Goal: Information Seeking & Learning: Learn about a topic

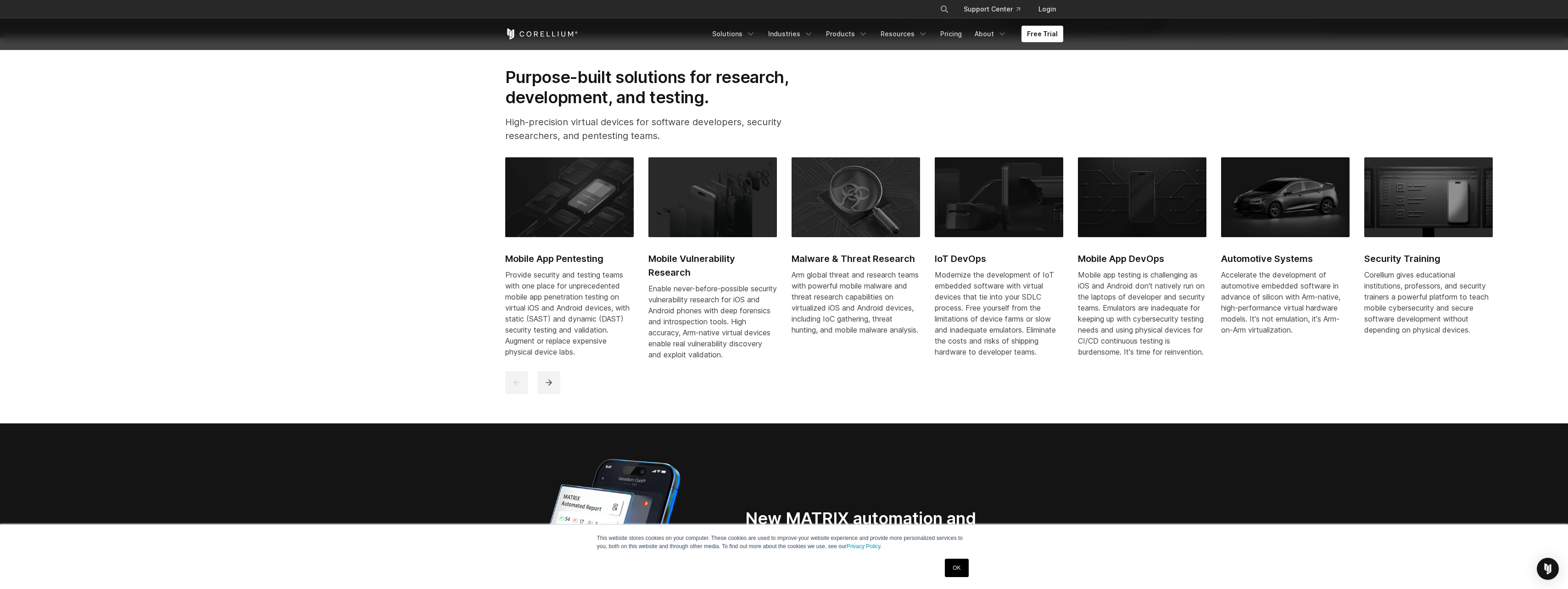
scroll to position [642, 0]
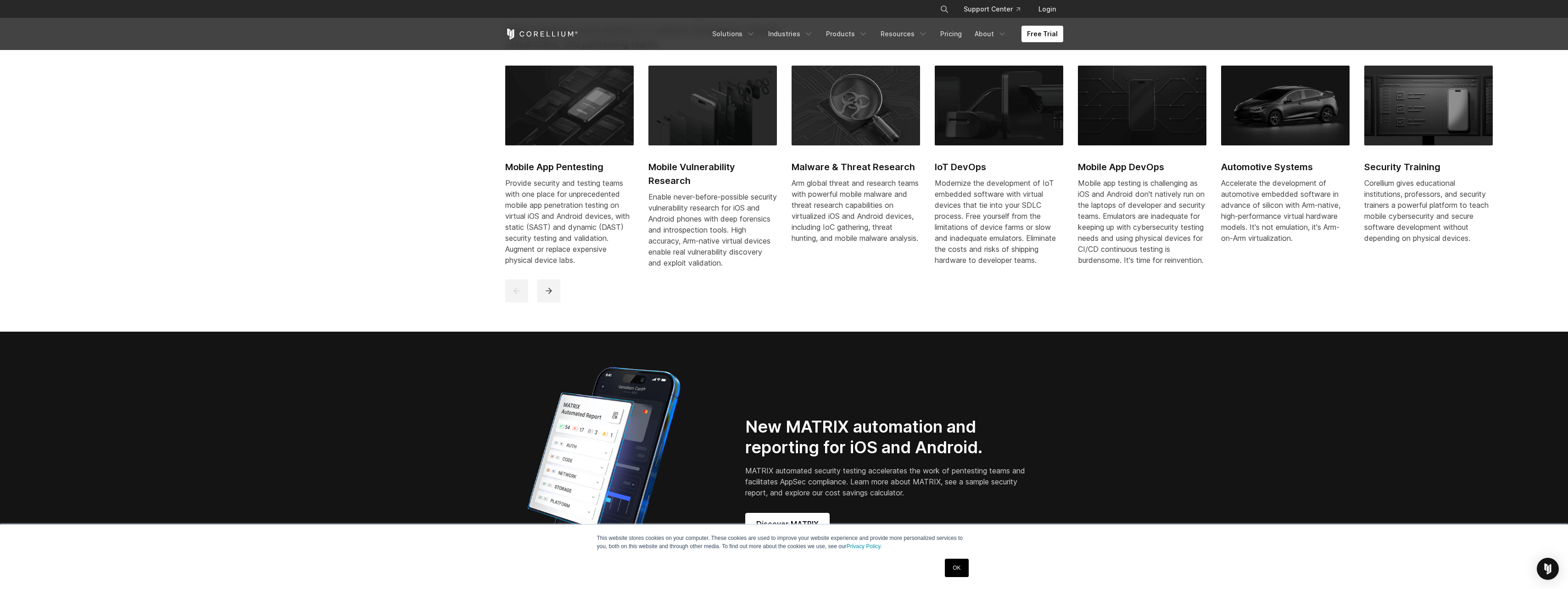
click at [1279, 180] on p "Accelerate the development of automotive embedded software in advance of silico…" at bounding box center [1285, 211] width 128 height 66
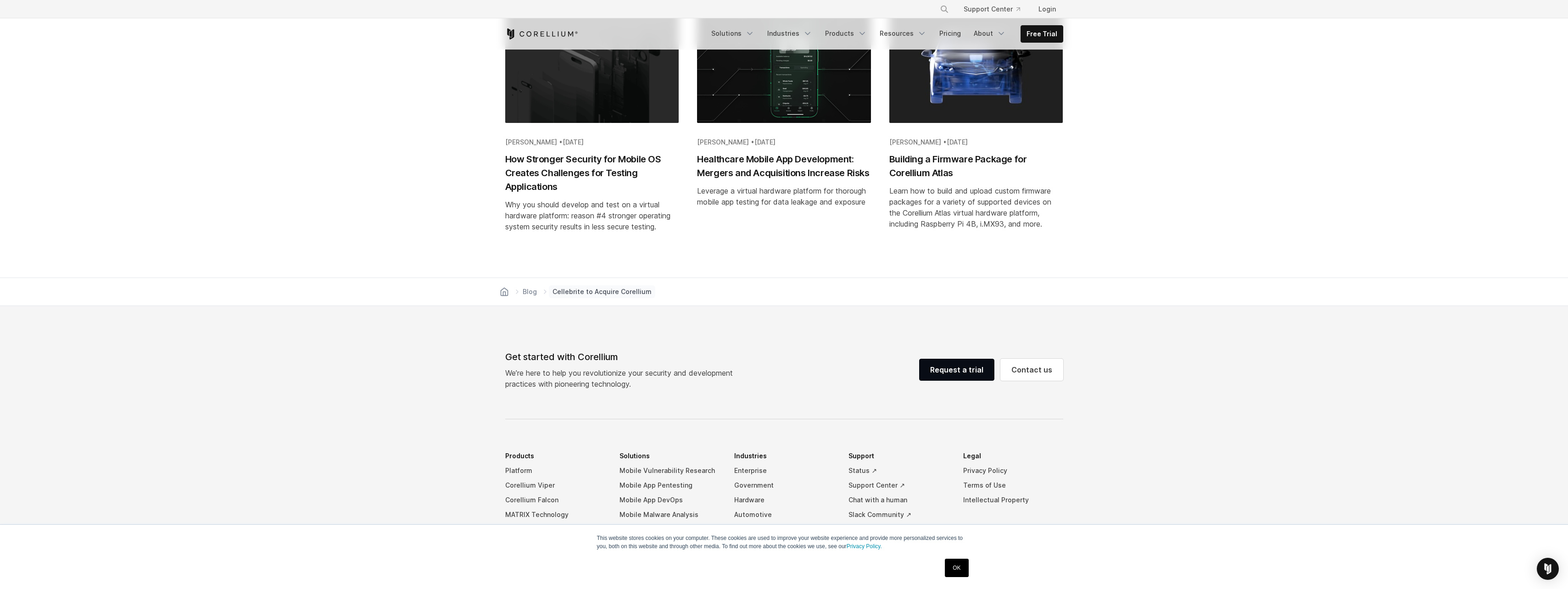
scroll to position [3537, 0]
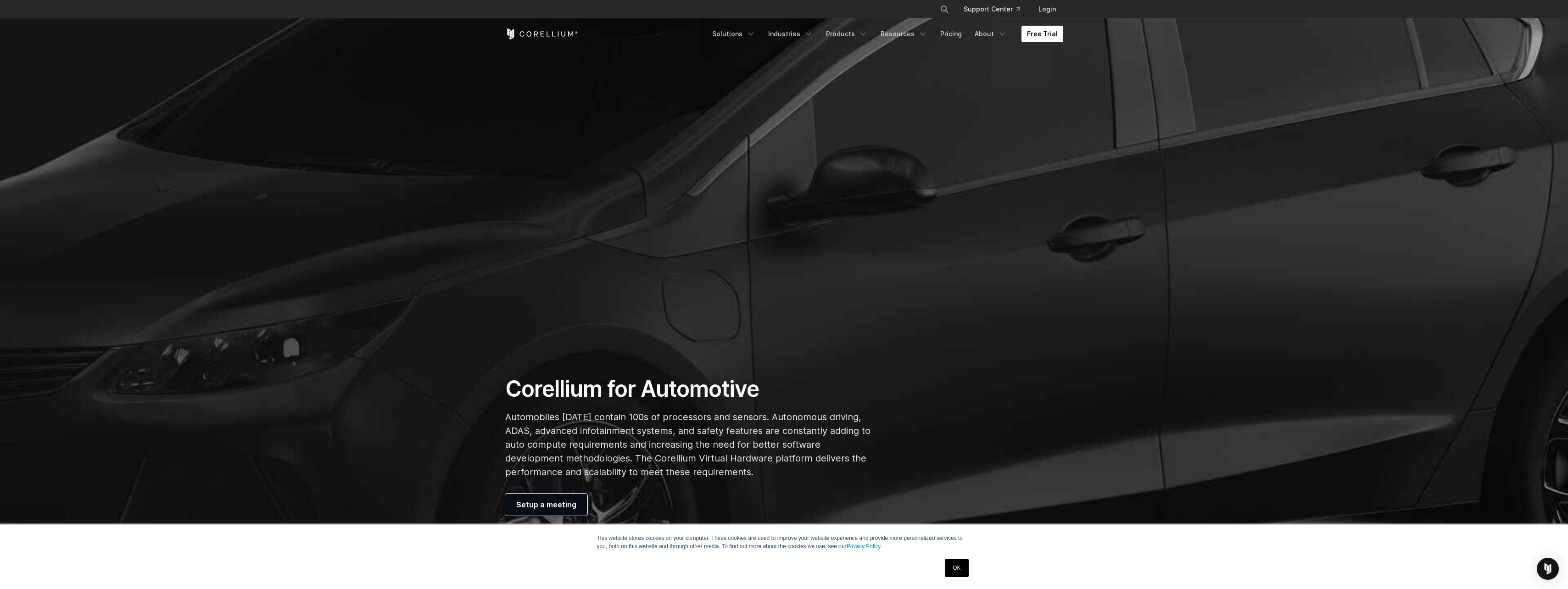
click at [937, 33] on ul "Solutions Mobile IoT" at bounding box center [885, 33] width 357 height 16
click at [947, 34] on link "Pricing" at bounding box center [951, 33] width 33 height 16
click at [755, 35] on icon "Navigation Menu" at bounding box center [751, 33] width 9 height 9
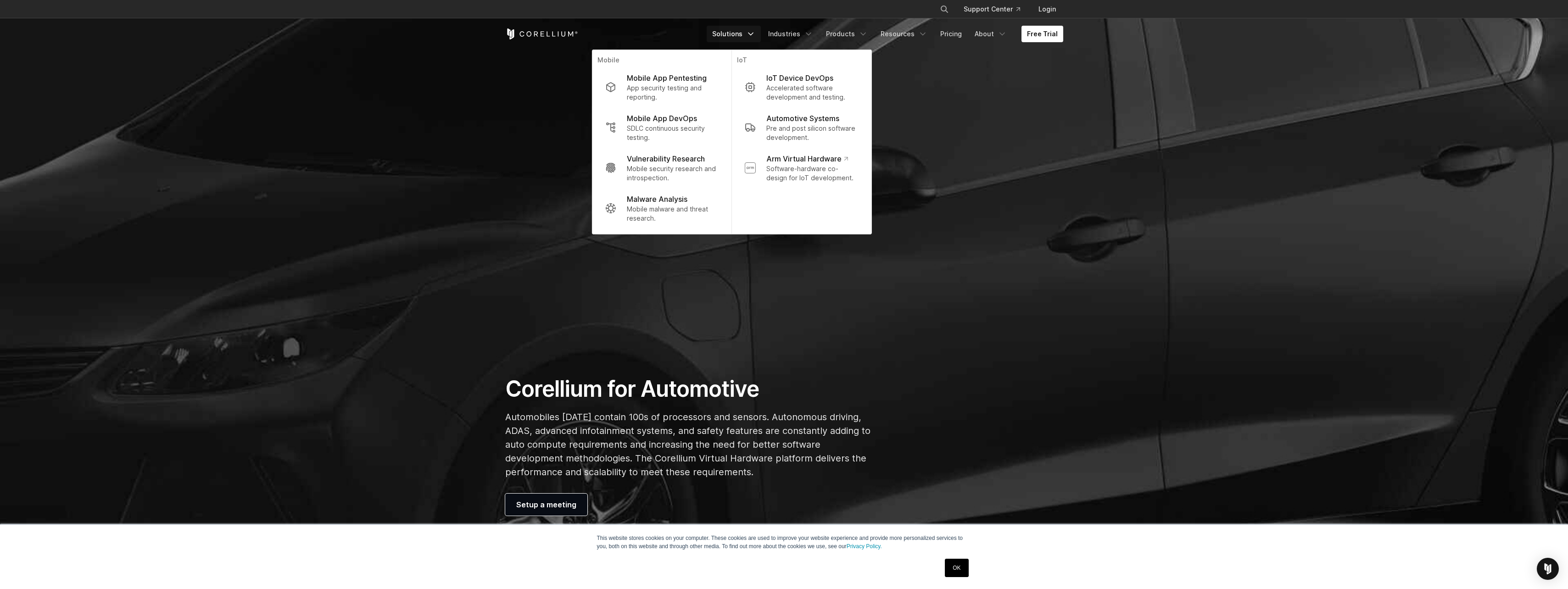
click at [805, 137] on p "Pre and post silicon software development." at bounding box center [812, 133] width 92 height 18
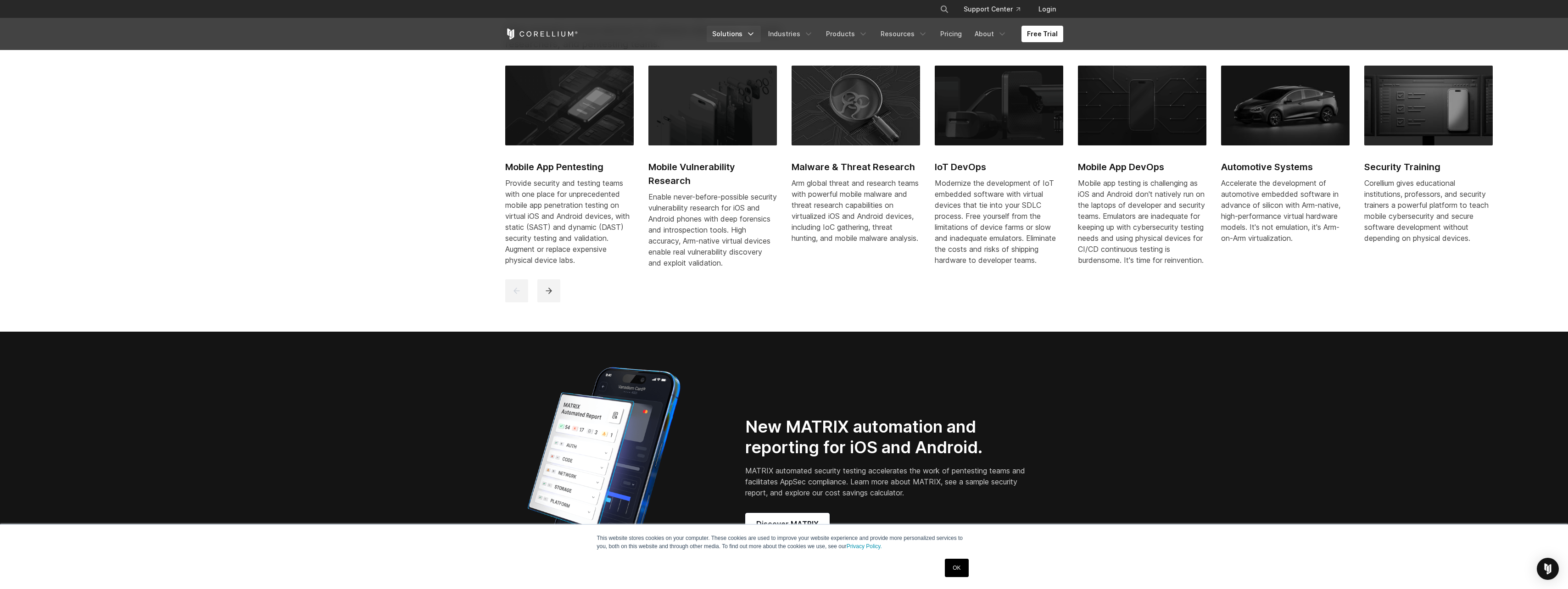
click at [761, 35] on link "Solutions" at bounding box center [733, 33] width 54 height 16
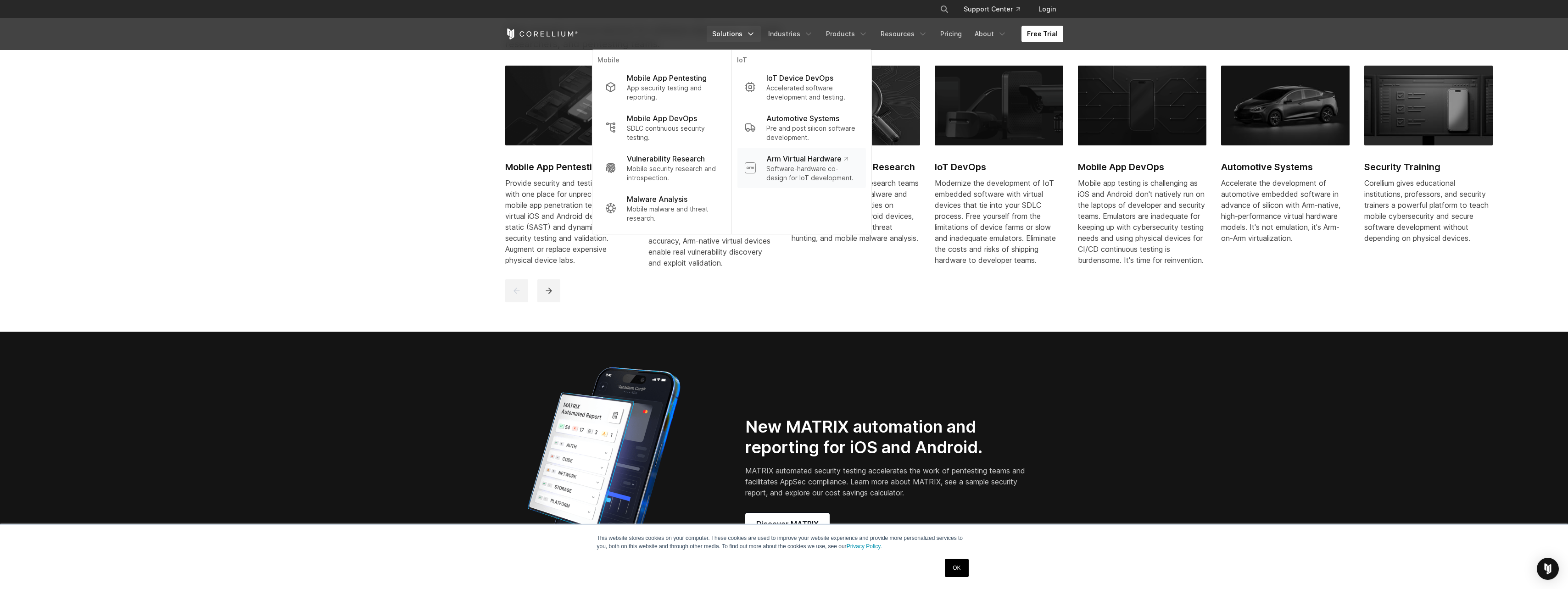
click at [816, 175] on p "Software-hardware co-design for IoT development." at bounding box center [812, 173] width 92 height 18
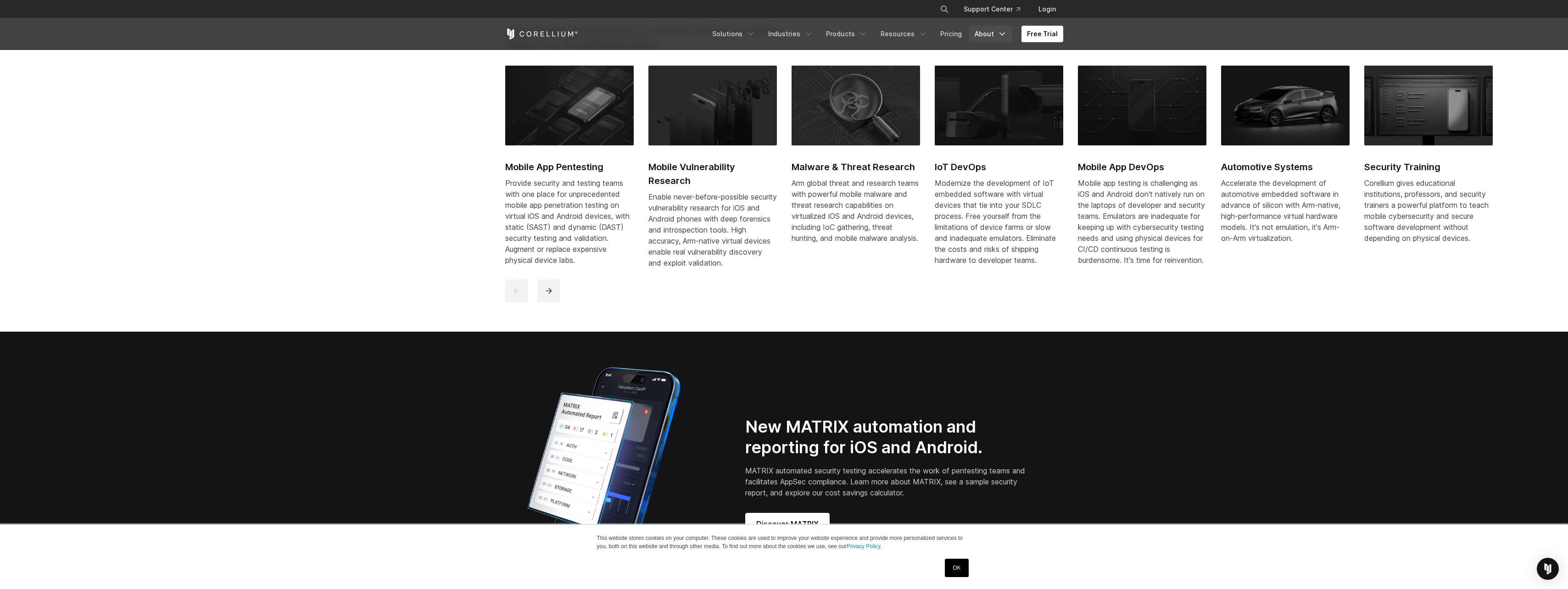
click at [997, 35] on link "About" at bounding box center [990, 33] width 43 height 16
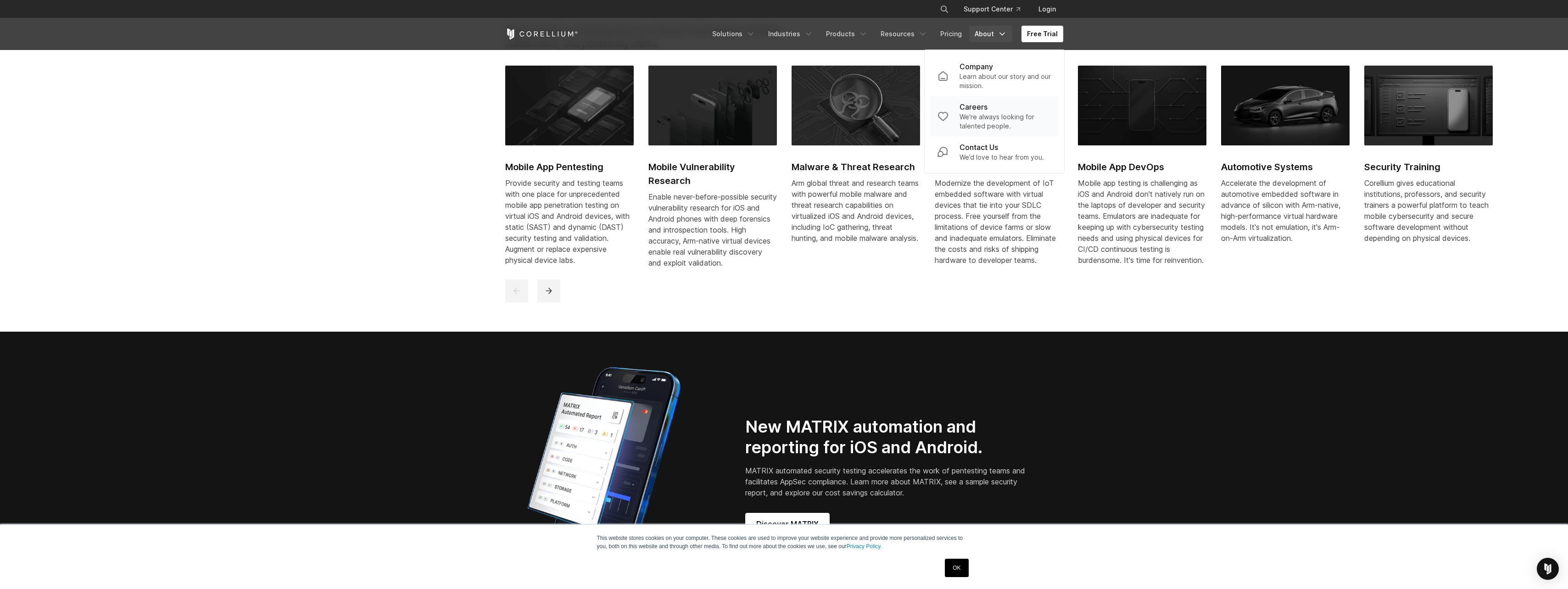
click at [985, 111] on p "Careers" at bounding box center [973, 107] width 28 height 11
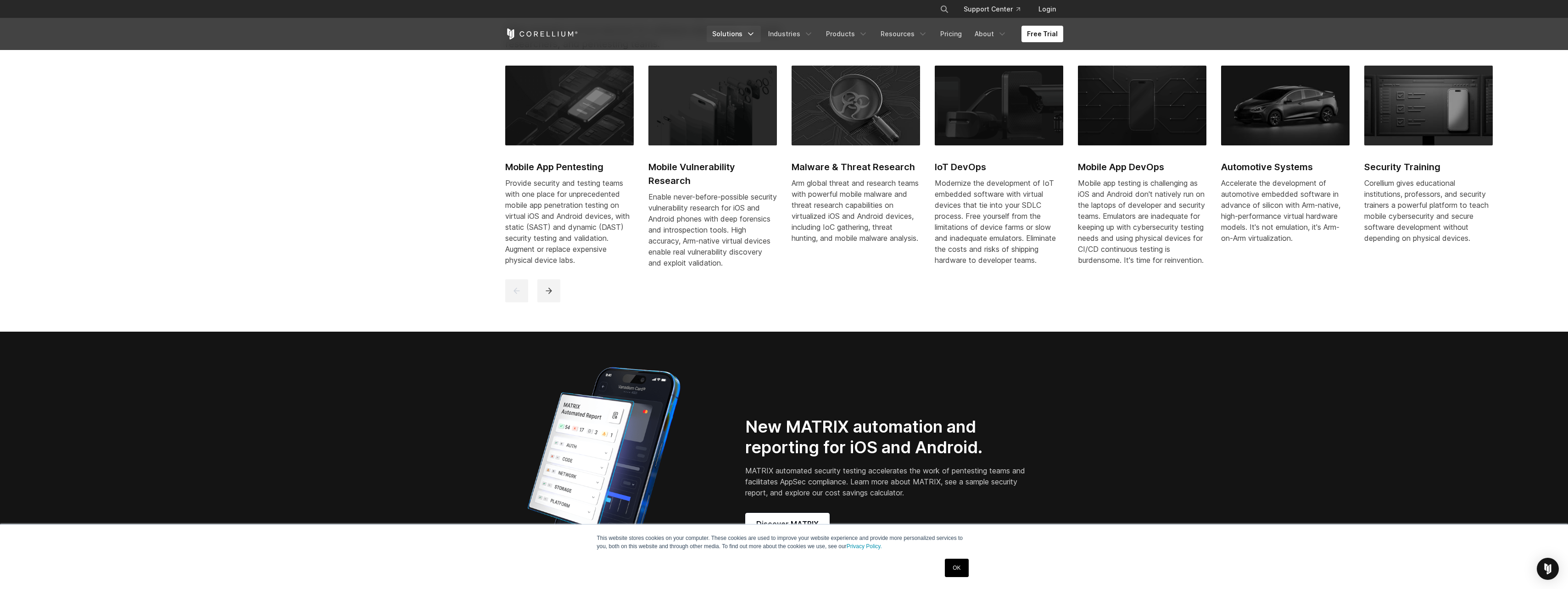
click at [755, 35] on icon "Navigation Menu" at bounding box center [751, 33] width 9 height 9
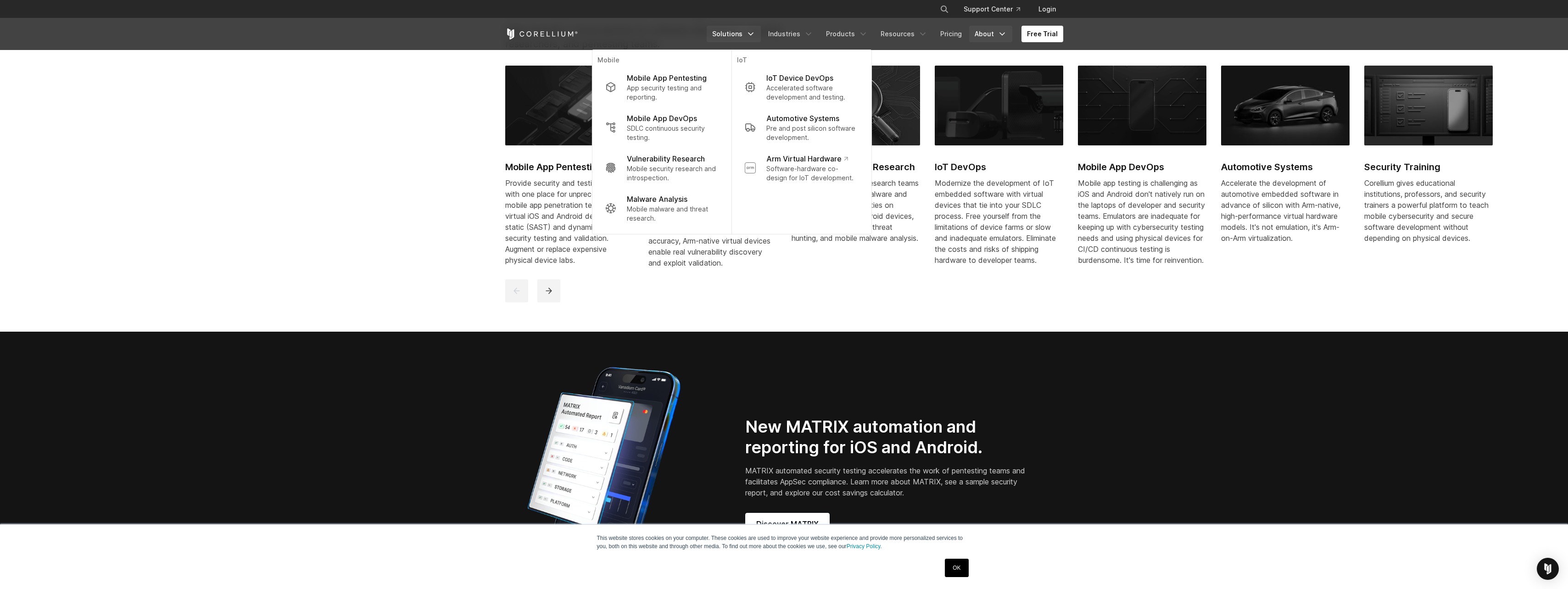
click at [998, 38] on link "About" at bounding box center [990, 33] width 43 height 16
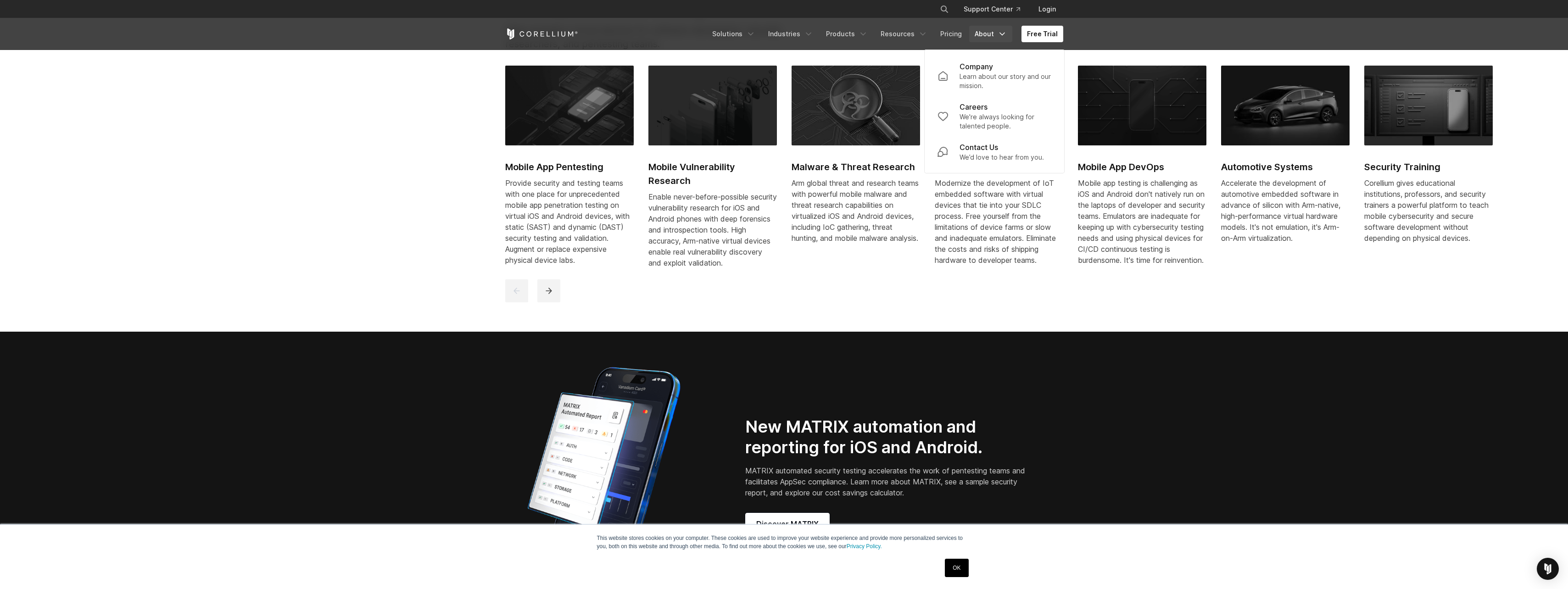
click at [998, 78] on p "Learn about our story and our mission." at bounding box center [1005, 81] width 92 height 18
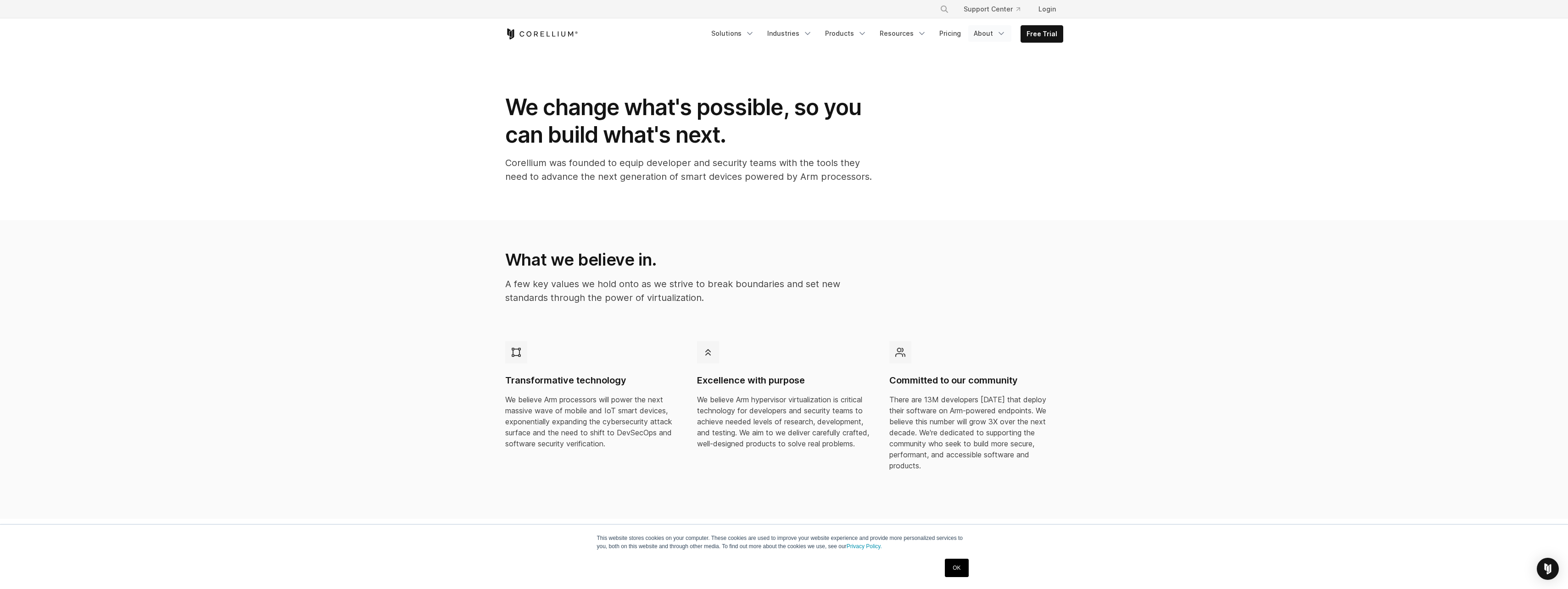
click at [985, 36] on link "About" at bounding box center [990, 33] width 43 height 16
click at [985, 79] on p "Learn about our story and our mission." at bounding box center [1004, 81] width 92 height 18
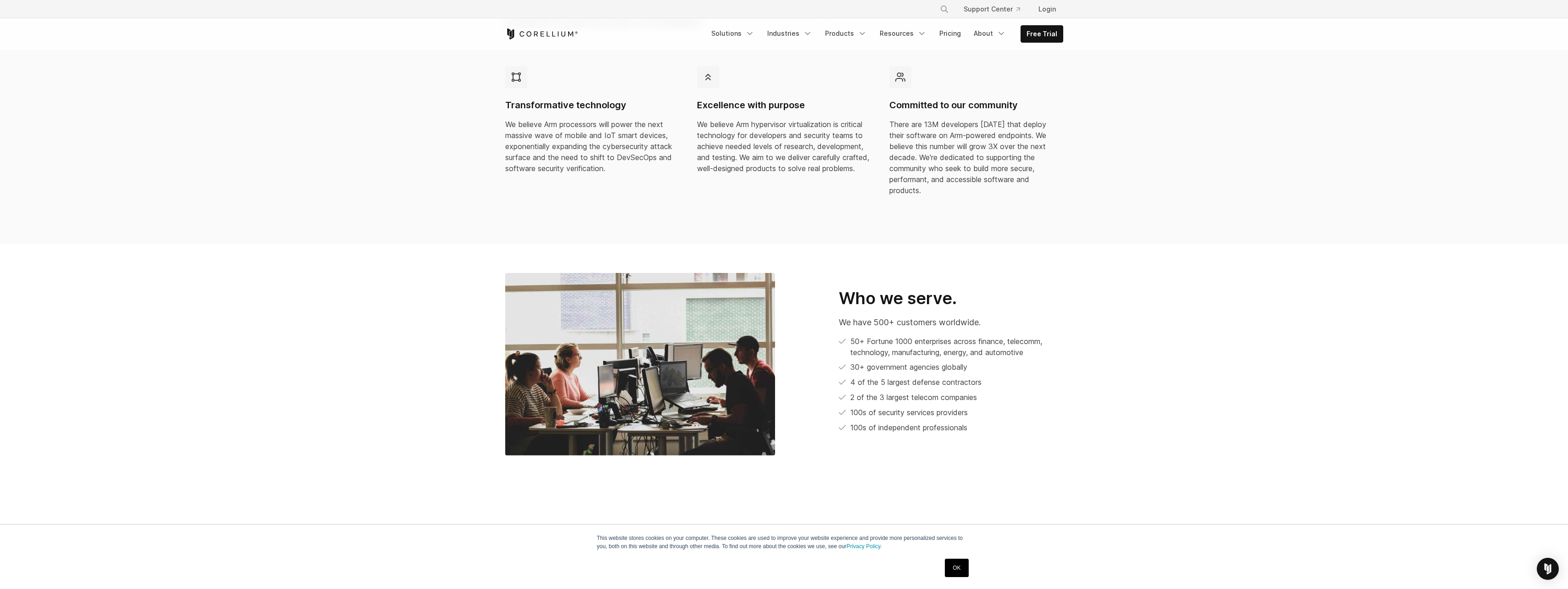
scroll to position [138, 0]
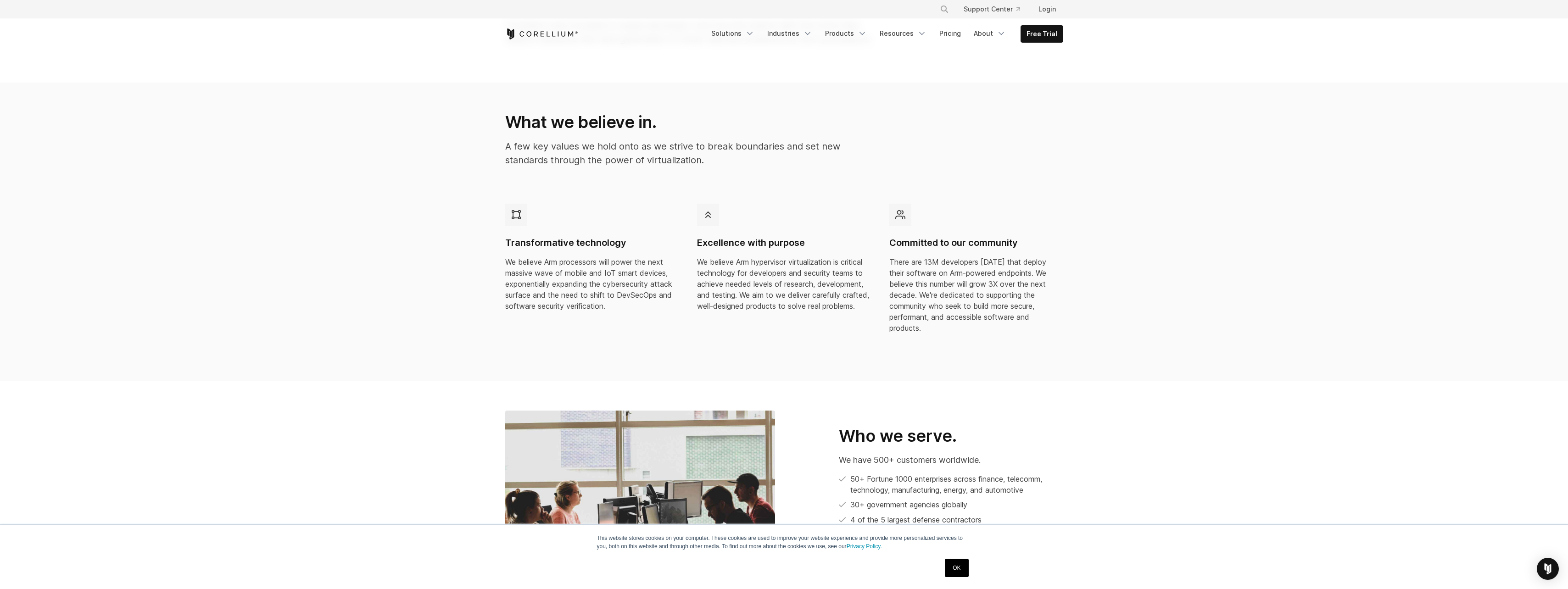
click at [901, 217] on icon at bounding box center [900, 215] width 9 height 9
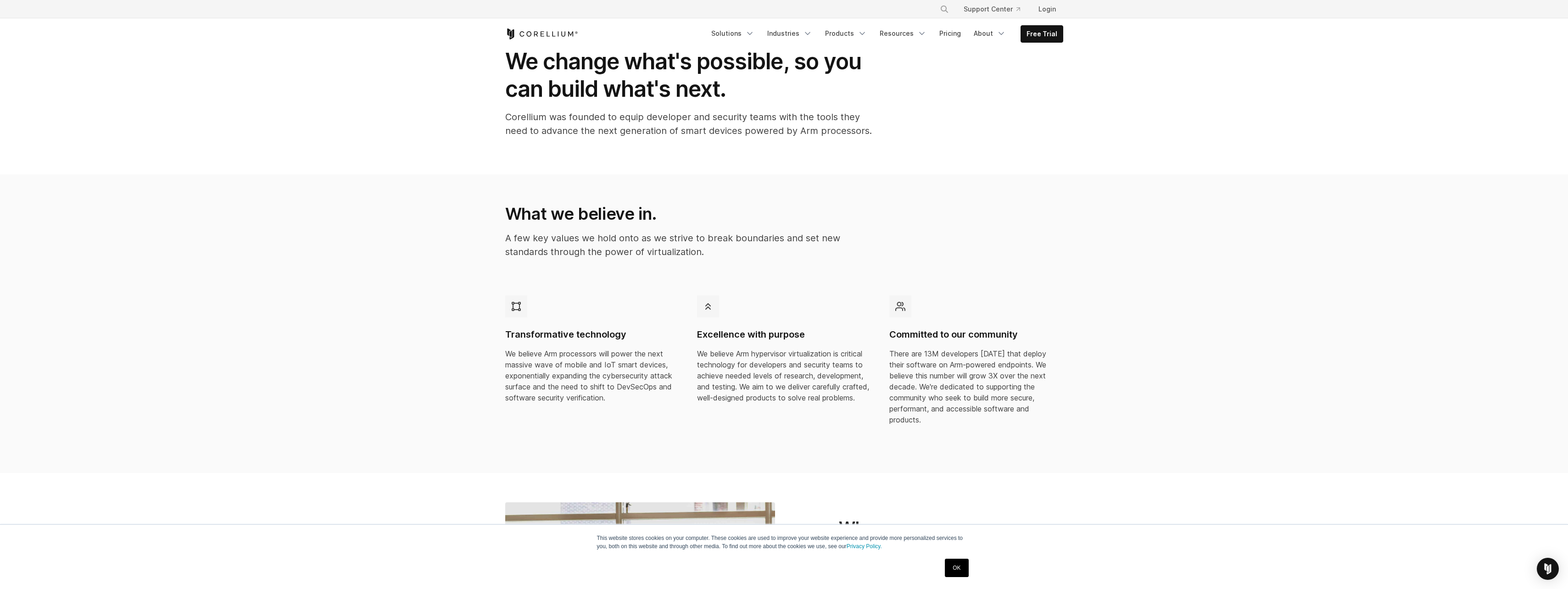
scroll to position [0, 0]
